Goal: Information Seeking & Learning: Find specific page/section

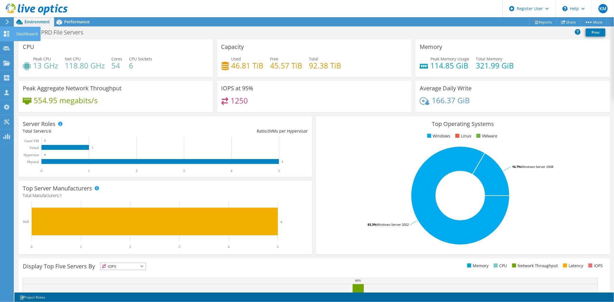
click at [9, 33] on use at bounding box center [6, 33] width 5 height 5
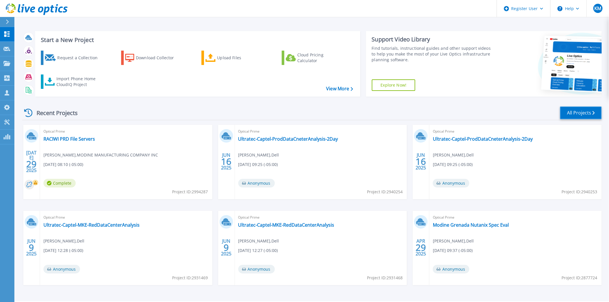
click at [584, 119] on link "All Projects" at bounding box center [581, 112] width 42 height 13
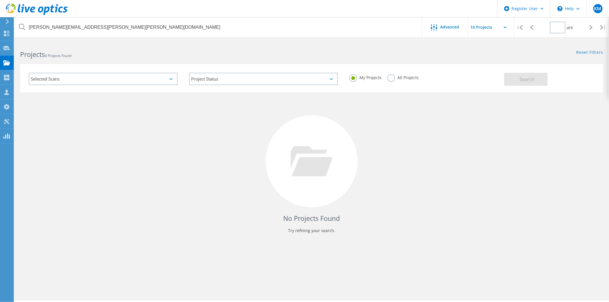
type input "1"
click at [393, 76] on label "All Projects" at bounding box center [402, 76] width 31 height 5
click at [0, 0] on input "All Projects" at bounding box center [0, 0] width 0 height 0
click at [534, 87] on div "Selected Scans Project Status In Progress Complete Published Anonymous Archived…" at bounding box center [311, 78] width 583 height 28
click at [530, 81] on span "Search" at bounding box center [526, 79] width 15 height 6
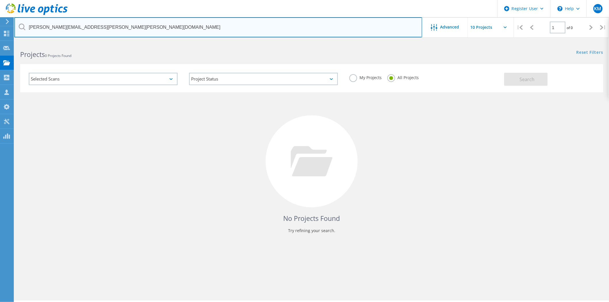
click at [160, 37] on input "[PERSON_NAME][EMAIL_ADDRESS][PERSON_NAME][PERSON_NAME][DOMAIN_NAME]" at bounding box center [218, 27] width 408 height 20
click at [157, 32] on input "[PERSON_NAME][EMAIL_ADDRESS][PERSON_NAME][PERSON_NAME][DOMAIN_NAME]" at bounding box center [218, 27] width 408 height 20
paste input "[PERSON_NAME].[PERSON_NAME]"
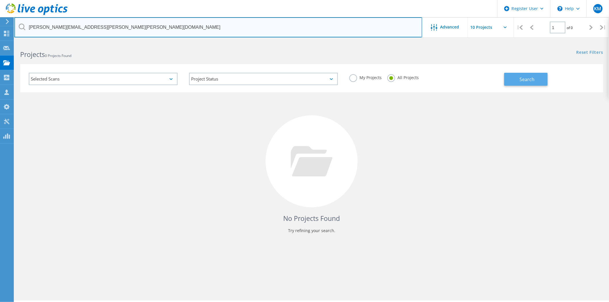
type input "[PERSON_NAME][EMAIL_ADDRESS][PERSON_NAME][PERSON_NAME][DOMAIN_NAME]"
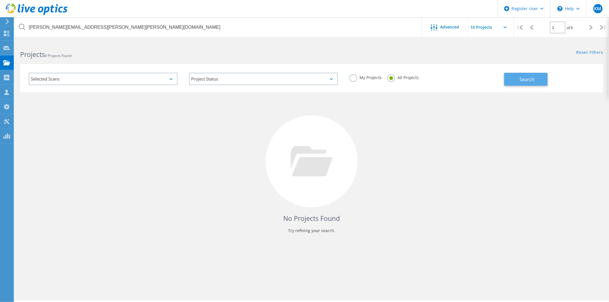
click at [530, 81] on span "Search" at bounding box center [526, 79] width 15 height 6
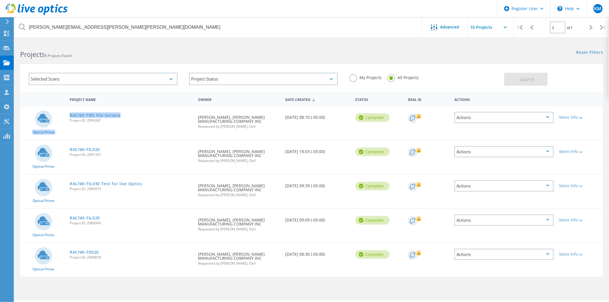
drag, startPoint x: 128, startPoint y: 113, endPoint x: 60, endPoint y: 114, distance: 68.2
click at [60, 114] on div "Optical Prime RACIWI PRD File Servers Project ID: 2994287 Requested By [PERSON_…" at bounding box center [311, 123] width 583 height 34
click at [143, 112] on div "RACIWI PRD File Servers Project ID: 2994287" at bounding box center [131, 117] width 128 height 22
drag, startPoint x: 134, startPoint y: 112, endPoint x: 68, endPoint y: 113, distance: 65.6
click at [68, 113] on div "RACIWI PRD File Servers Project ID: 2994287" at bounding box center [131, 117] width 128 height 22
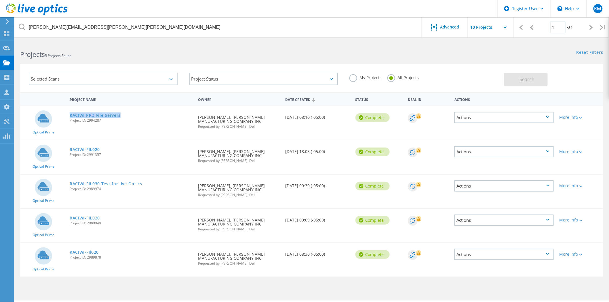
copy link "RACIWI PRD File Servers"
drag, startPoint x: 109, startPoint y: 147, endPoint x: 68, endPoint y: 148, distance: 40.9
click at [68, 148] on div "RACIWI-FIL020 Project ID: 2991357" at bounding box center [131, 151] width 128 height 22
copy link "RACIWI-FIL020"
drag, startPoint x: 145, startPoint y: 182, endPoint x: 69, endPoint y: 183, distance: 76.0
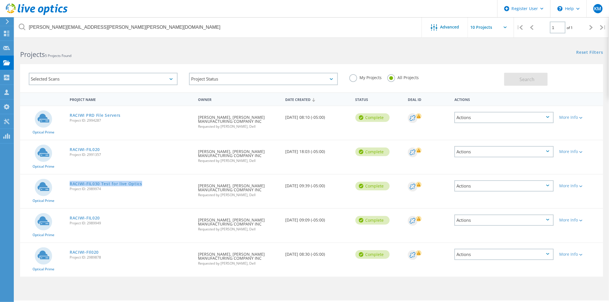
click at [69, 183] on div "RACIWI-FIL030 Test for live Optics Project ID: 2989974" at bounding box center [131, 186] width 128 height 22
copy link "RACIWI-FIL030 Test for live Optics"
drag, startPoint x: 104, startPoint y: 215, endPoint x: 68, endPoint y: 217, distance: 36.0
click at [68, 217] on div "RACIWI-FIL020 Project ID: 2989949" at bounding box center [131, 220] width 128 height 22
copy link "RACIWI-FIL020"
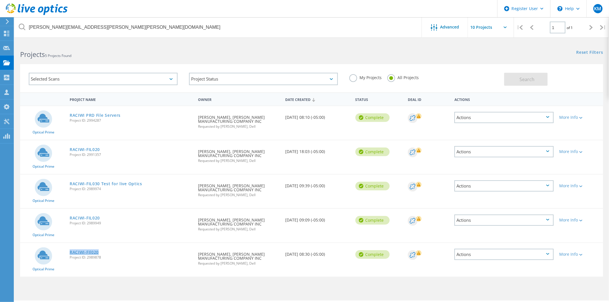
drag, startPoint x: 104, startPoint y: 251, endPoint x: 70, endPoint y: 251, distance: 33.4
click at [70, 251] on div "RACIWI-FIl020 Project ID: 2989878" at bounding box center [131, 254] width 128 height 22
copy link "RACIWI-FIl020"
click at [302, 10] on header "Register User \n Help Explore Helpful Articles Contact Support KM Dell User [PE…" at bounding box center [304, 8] width 609 height 17
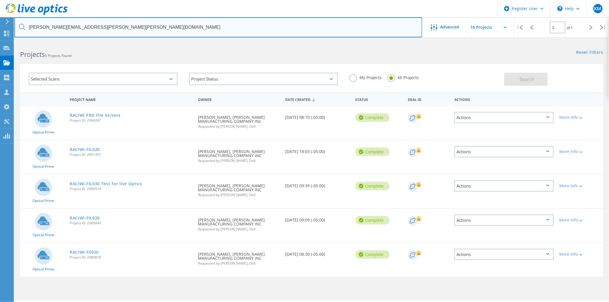
click at [265, 32] on input "[PERSON_NAME][EMAIL_ADDRESS][PERSON_NAME][PERSON_NAME][DOMAIN_NAME]" at bounding box center [218, 27] width 408 height 20
